Goal: Information Seeking & Learning: Learn about a topic

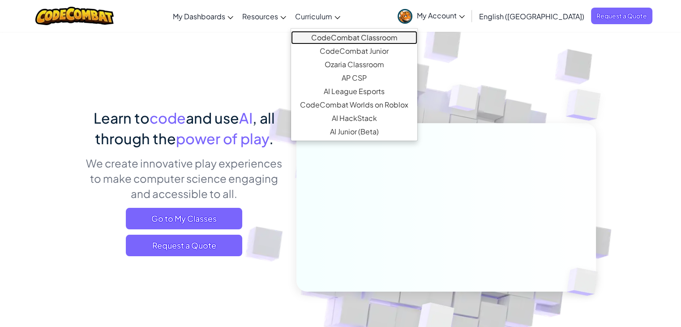
click at [359, 38] on link "CodeCombat Classroom" at bounding box center [354, 37] width 126 height 13
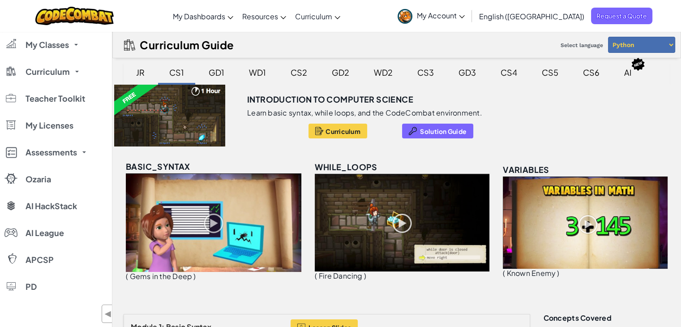
drag, startPoint x: 140, startPoint y: 74, endPoint x: 340, endPoint y: 138, distance: 210.2
click at [140, 75] on div "JR" at bounding box center [140, 72] width 26 height 21
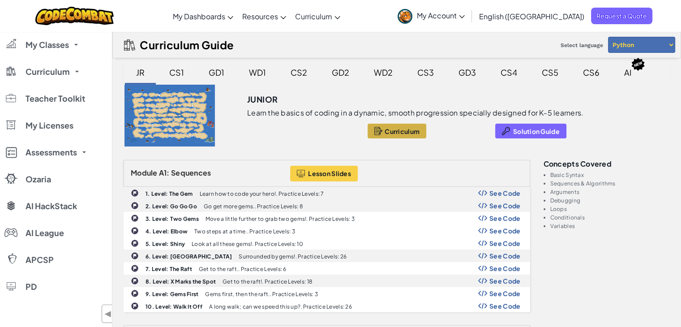
click at [398, 131] on span "Curriculum" at bounding box center [402, 131] width 35 height 7
